Goal: Task Accomplishment & Management: Complete application form

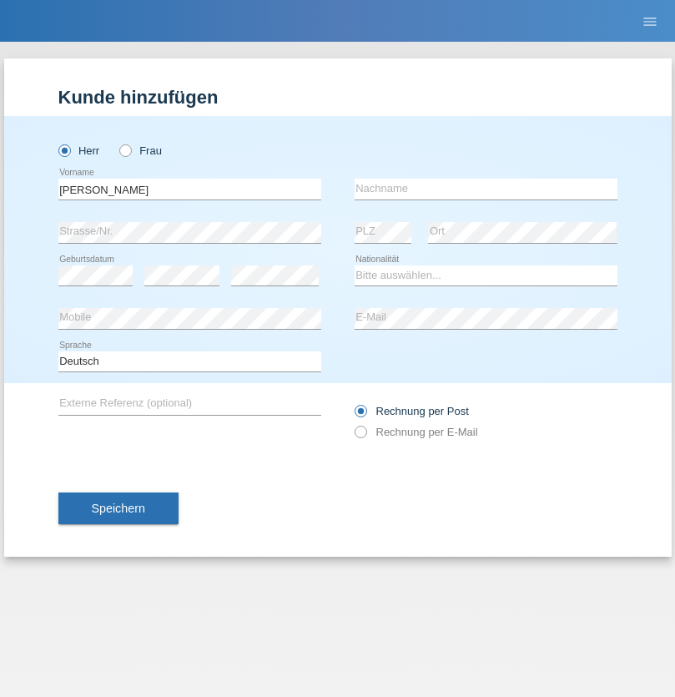
type input "[PERSON_NAME]"
click at [486, 189] on input "text" at bounding box center [486, 189] width 263 height 21
type input "[PERSON_NAME]"
select select "DE"
select select "C"
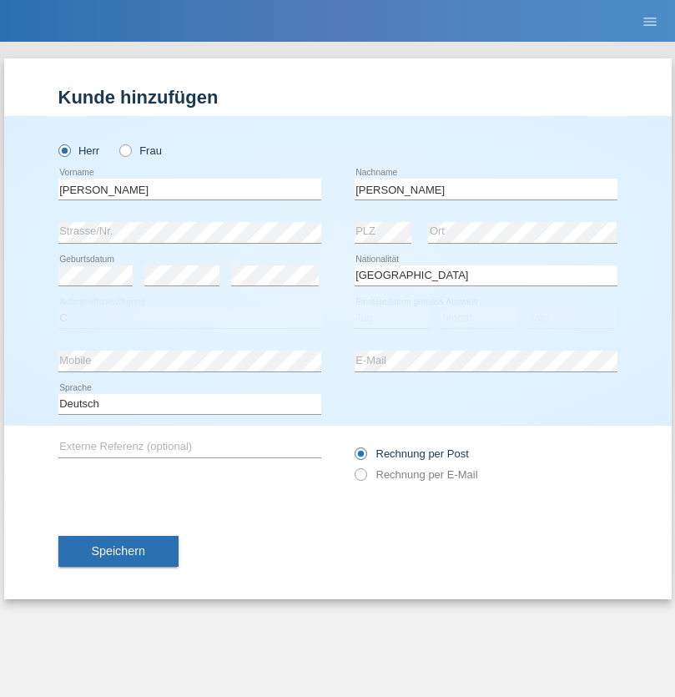
select select "07"
select select "12"
select select "2021"
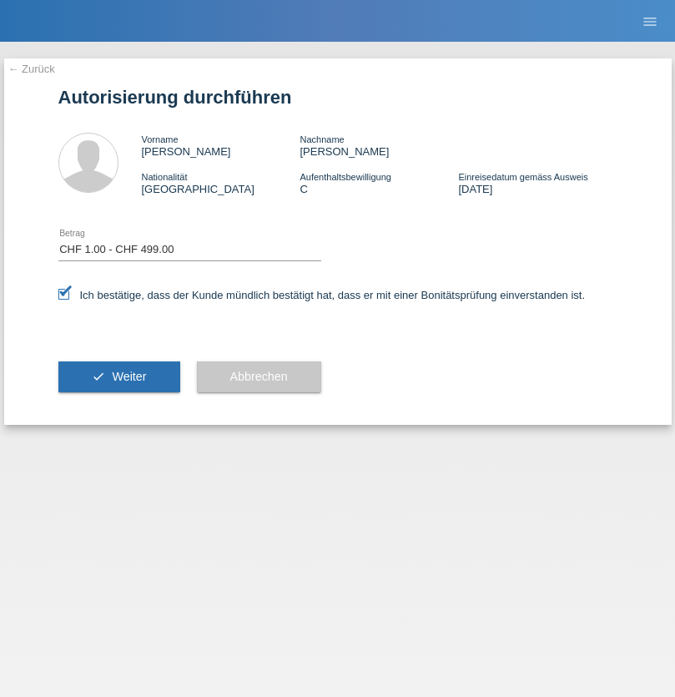
select select "1"
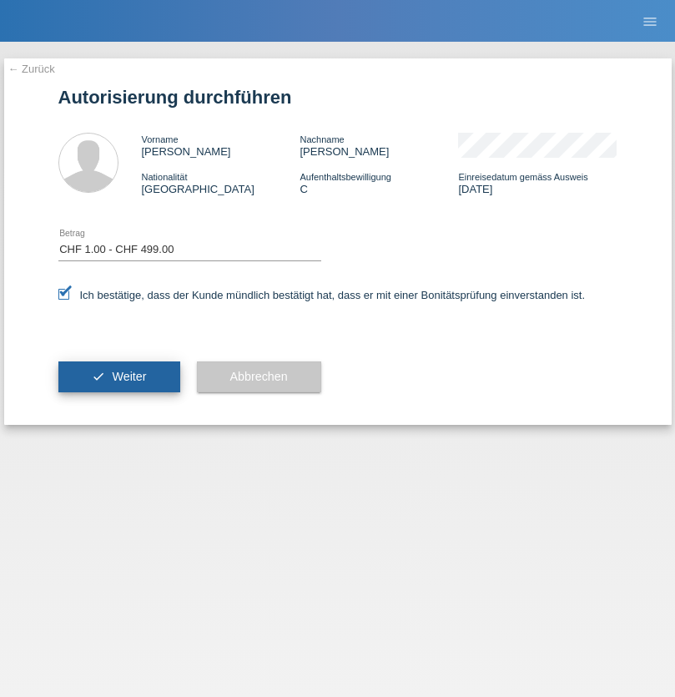
click at [119, 377] on span "Weiter" at bounding box center [129, 376] width 34 height 13
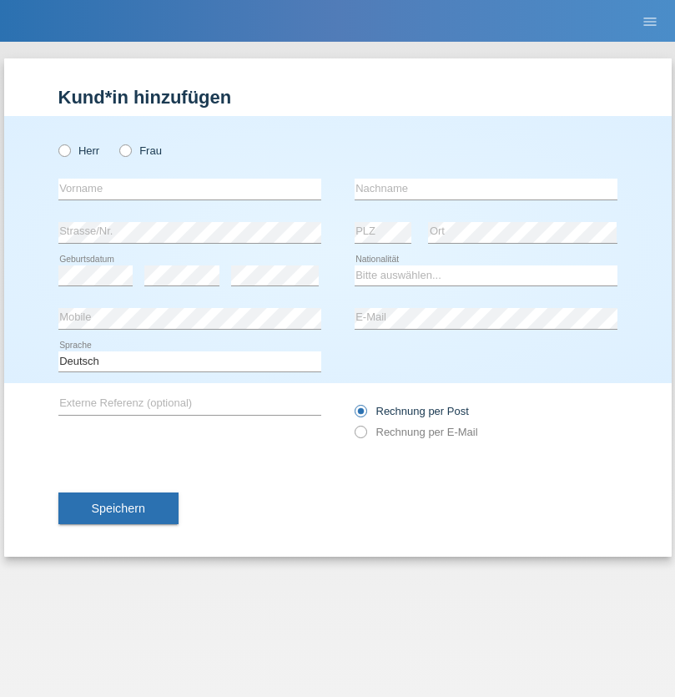
radio input "true"
click at [190, 189] on input "text" at bounding box center [189, 189] width 263 height 21
type input "Induni"
click at [486, 189] on input "text" at bounding box center [486, 189] width 263 height 21
type input "Raphaël"
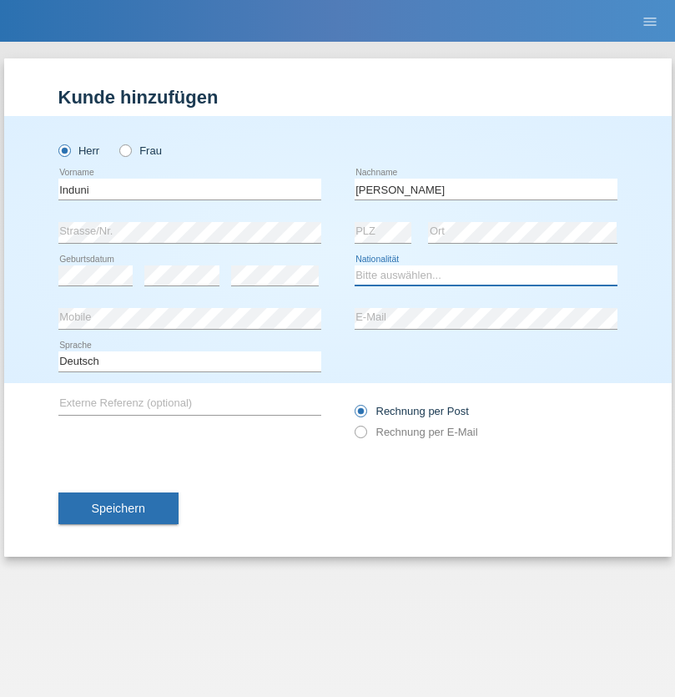
select select "CH"
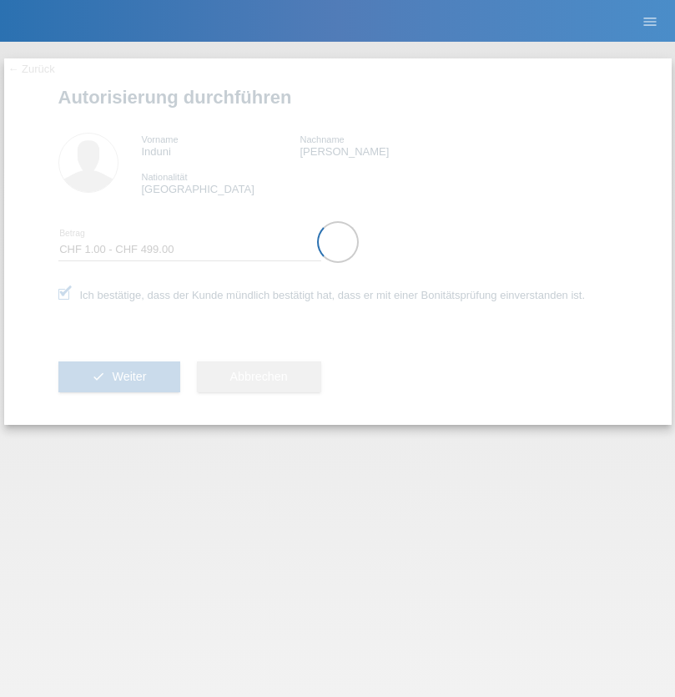
select select "1"
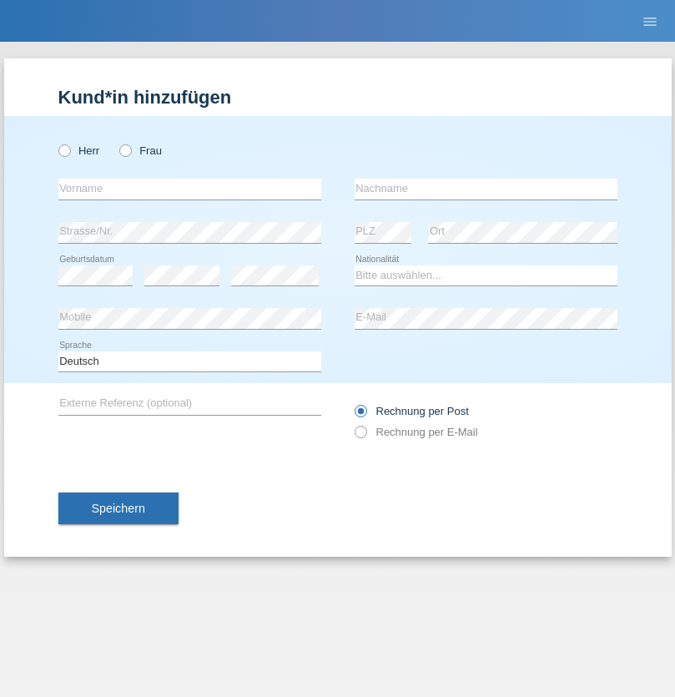
radio input "true"
click at [190, 189] on input "text" at bounding box center [189, 189] width 263 height 21
type input "Raphaël"
click at [486, 189] on input "text" at bounding box center [486, 189] width 263 height 21
type input "Induni"
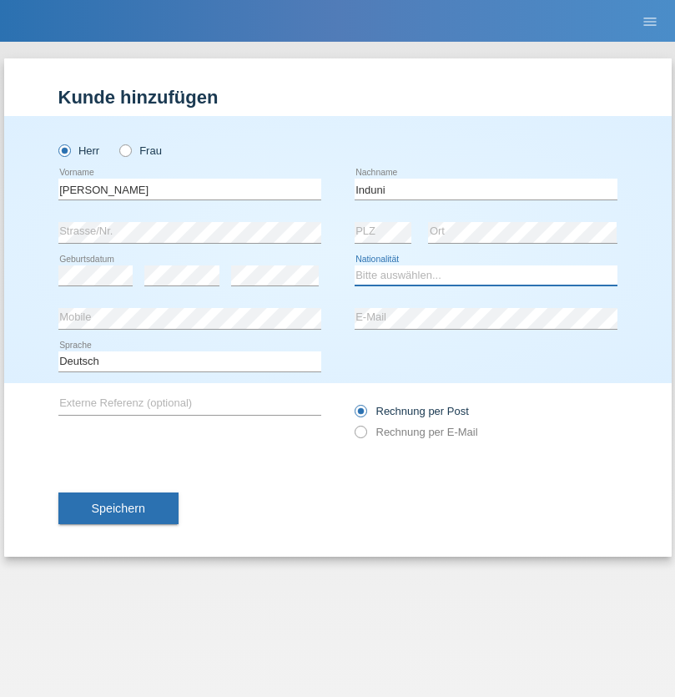
select select "CH"
radio input "true"
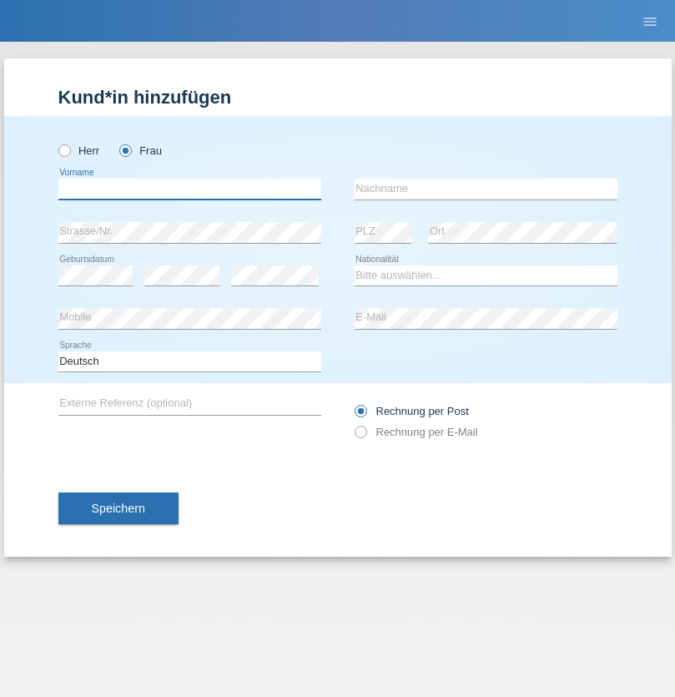
click at [190, 189] on input "text" at bounding box center [189, 189] width 263 height 21
type input "Hélder"
click at [486, 189] on input "text" at bounding box center [486, 189] width 263 height 21
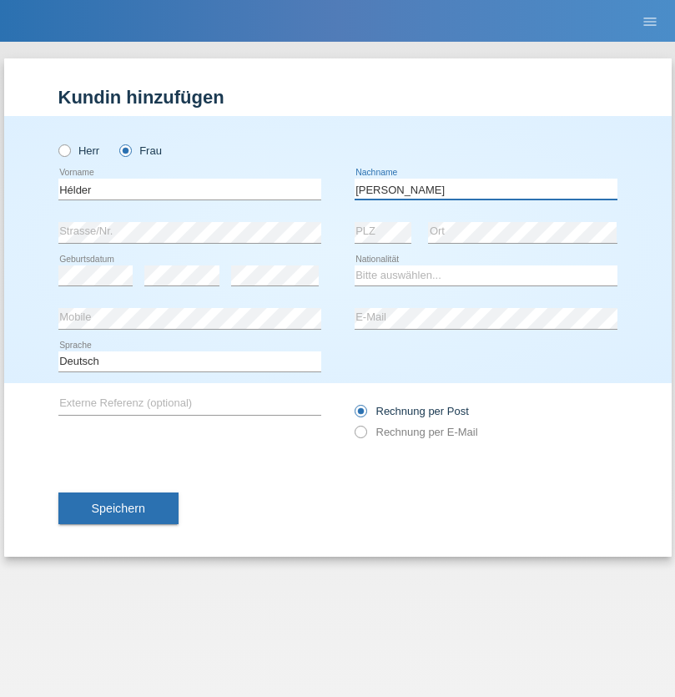
type input "[PERSON_NAME]"
select select "CH"
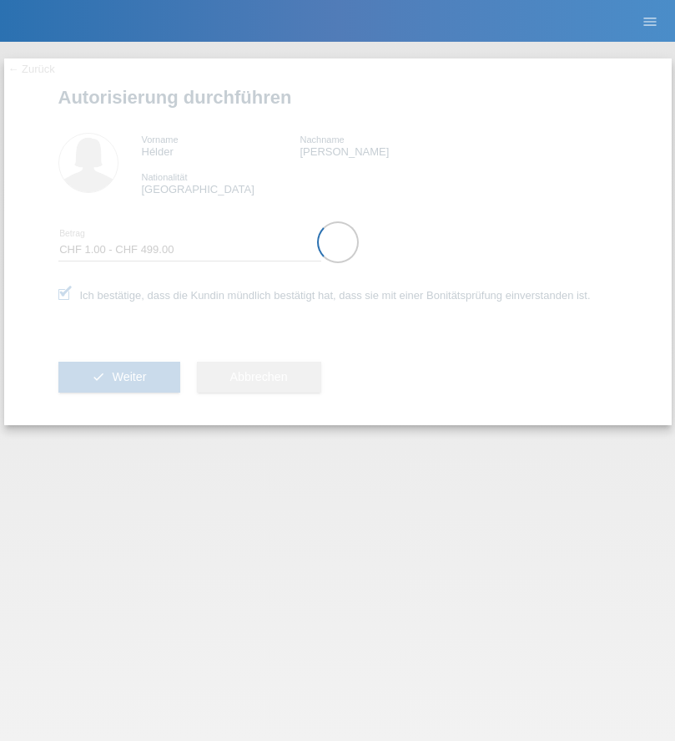
select select "1"
